Goal: Find specific page/section: Find specific page/section

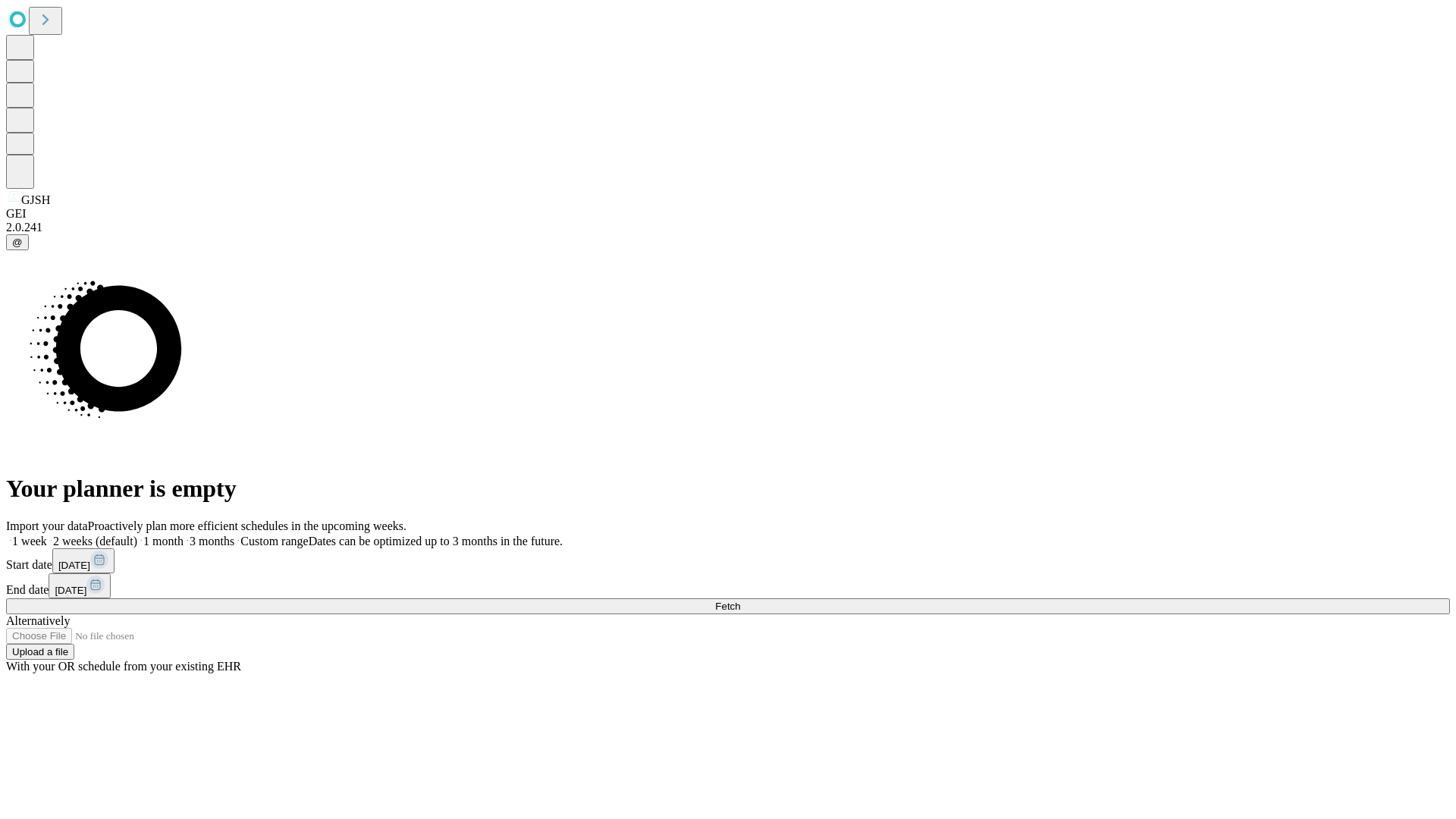
click at [741, 600] on span "Fetch" at bounding box center [728, 606] width 25 height 12
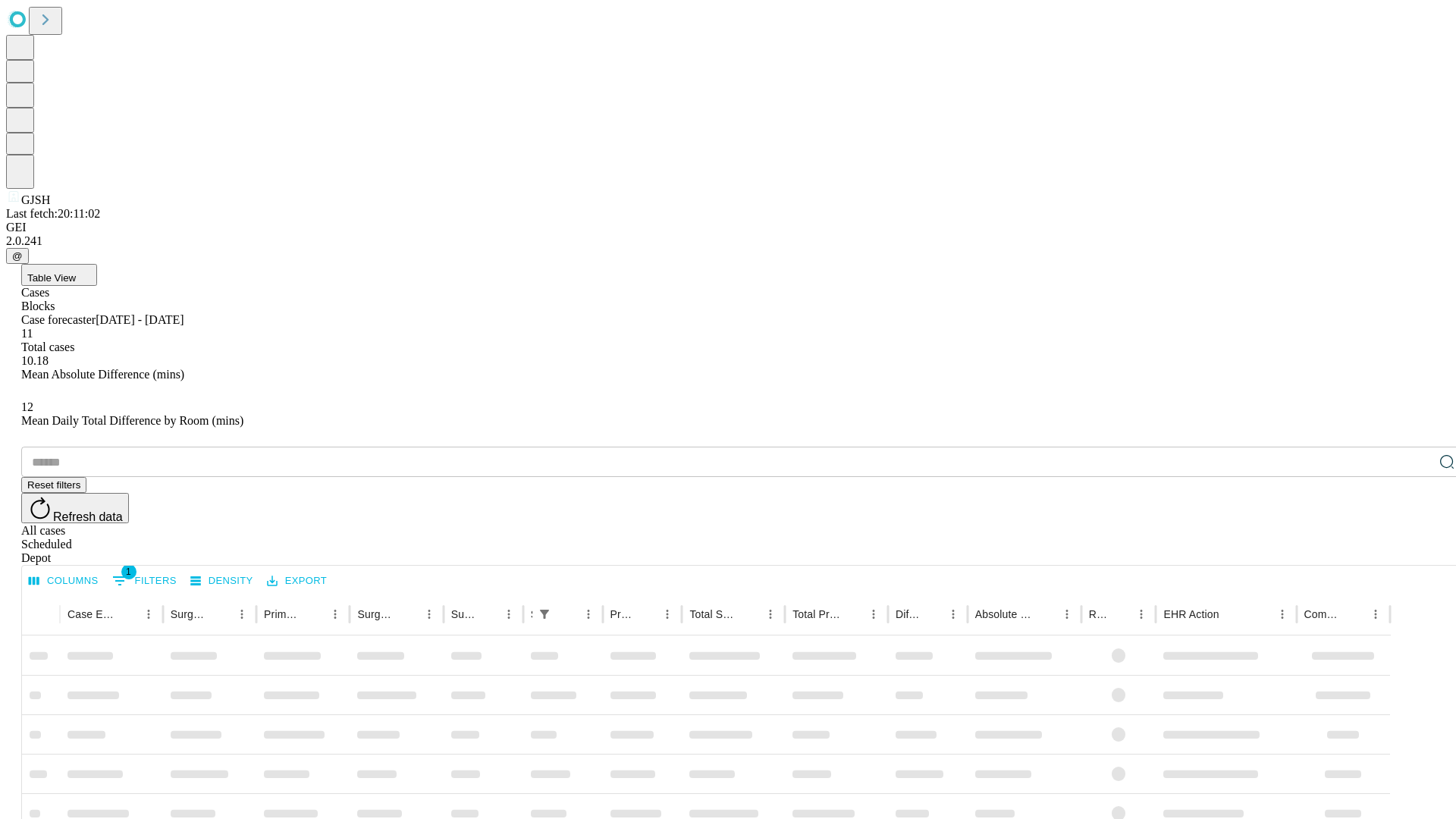
click at [1417, 551] on div "Depot" at bounding box center [743, 557] width 1444 height 13
